Goal: Information Seeking & Learning: Learn about a topic

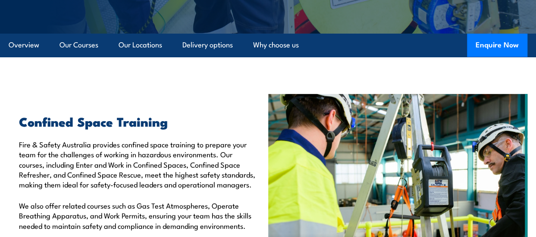
scroll to position [216, 0]
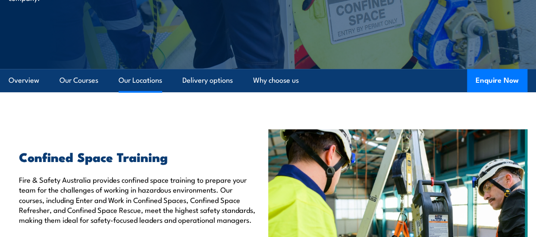
click at [130, 81] on link "Our Locations" at bounding box center [141, 80] width 44 height 23
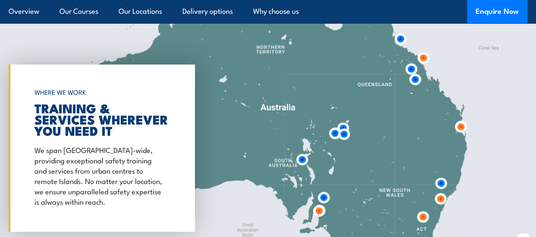
scroll to position [1279, 0]
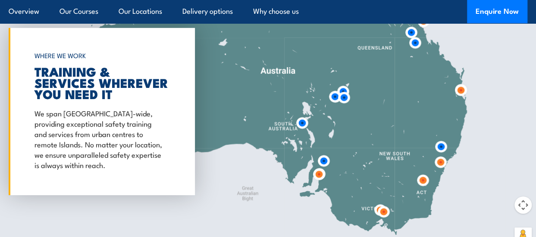
click at [383, 213] on img at bounding box center [384, 212] width 16 height 16
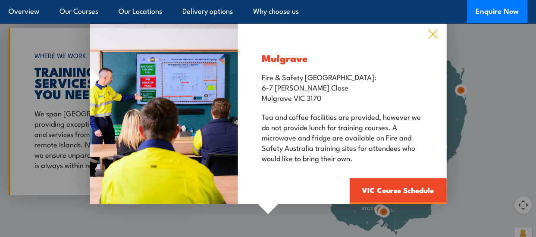
click at [434, 29] on icon at bounding box center [433, 33] width 10 height 9
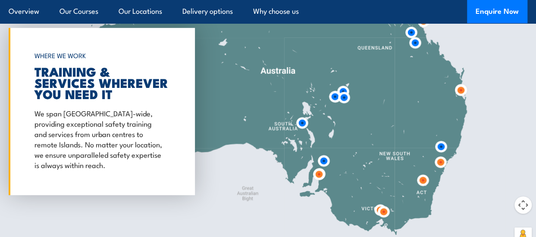
click at [377, 208] on img at bounding box center [384, 212] width 16 height 16
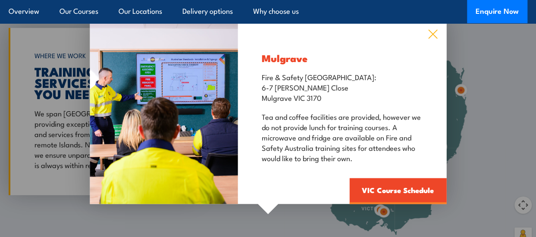
click at [437, 34] on icon at bounding box center [433, 33] width 10 height 9
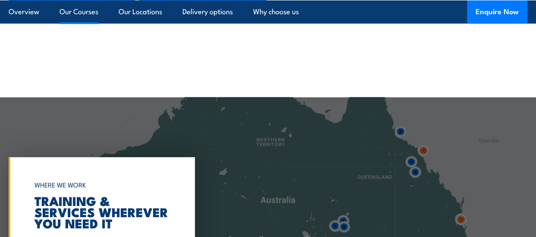
click at [80, 14] on link "Our Courses" at bounding box center [78, 11] width 39 height 23
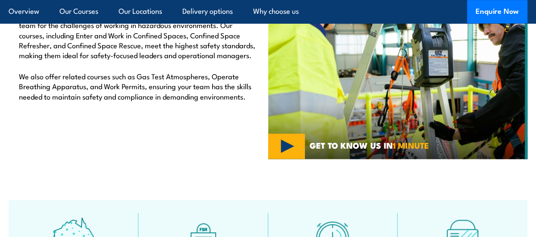
scroll to position [204, 0]
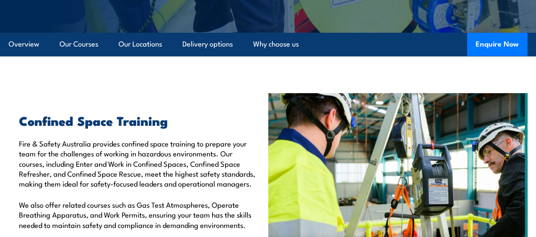
scroll to position [208, 0]
